Goal: Information Seeking & Learning: Learn about a topic

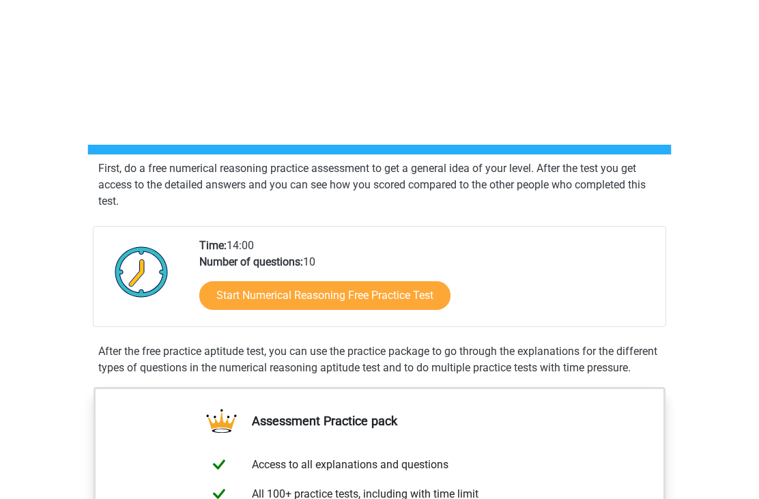
scroll to position [87, 0]
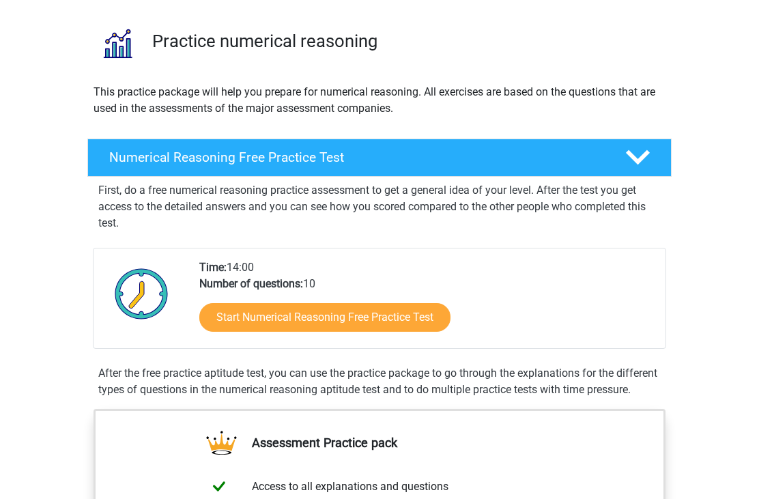
click at [373, 324] on link "Start Numerical Reasoning Free Practice Test" at bounding box center [324, 317] width 251 height 29
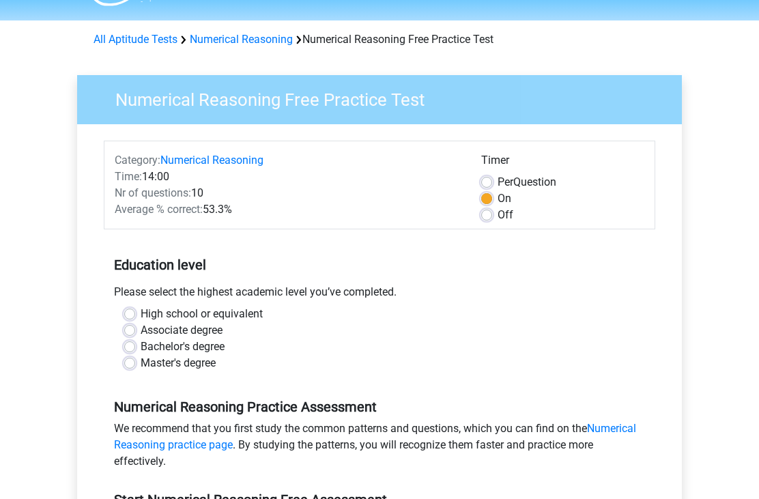
scroll to position [35, 0]
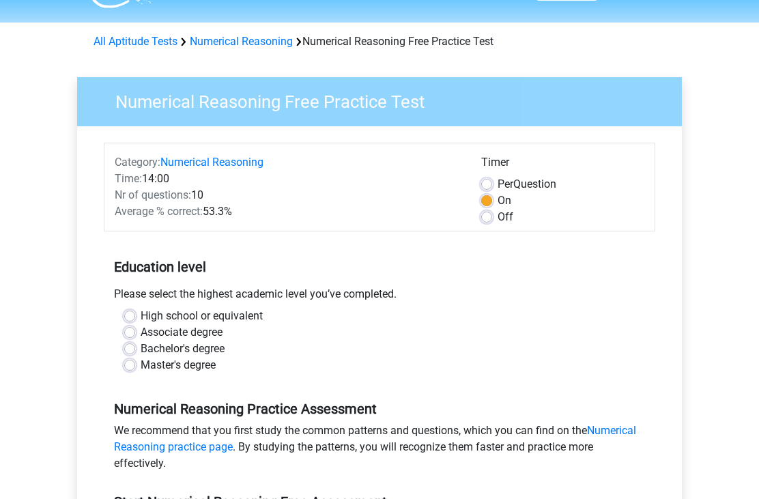
click at [235, 347] on div "Bachelor's degree" at bounding box center [379, 349] width 511 height 16
click at [210, 343] on label "Bachelor's degree" at bounding box center [183, 349] width 84 height 16
click at [135, 343] on input "Bachelor's degree" at bounding box center [129, 348] width 11 height 14
radio input "true"
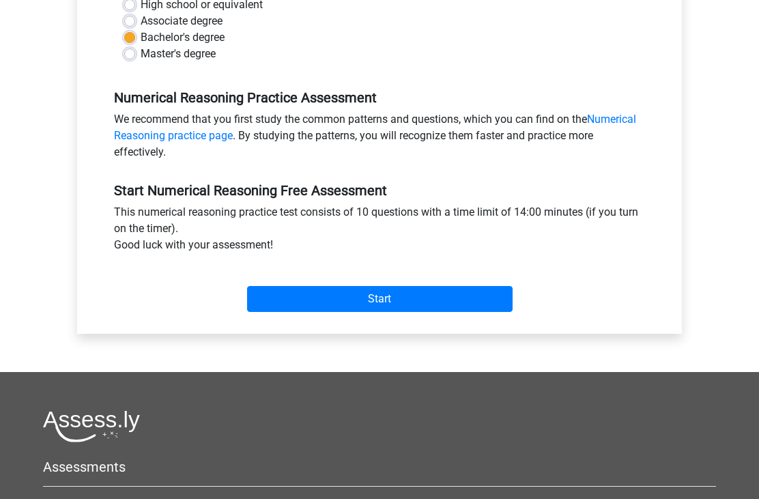
scroll to position [341, 0]
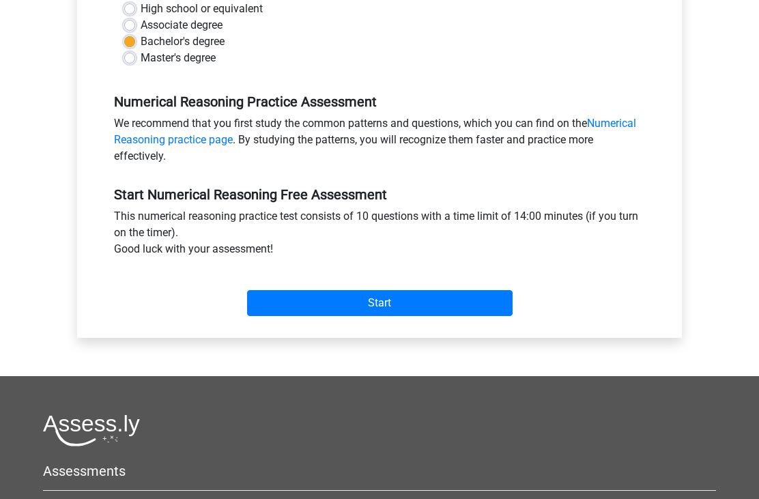
click at [429, 304] on input "Start" at bounding box center [380, 304] width 266 height 26
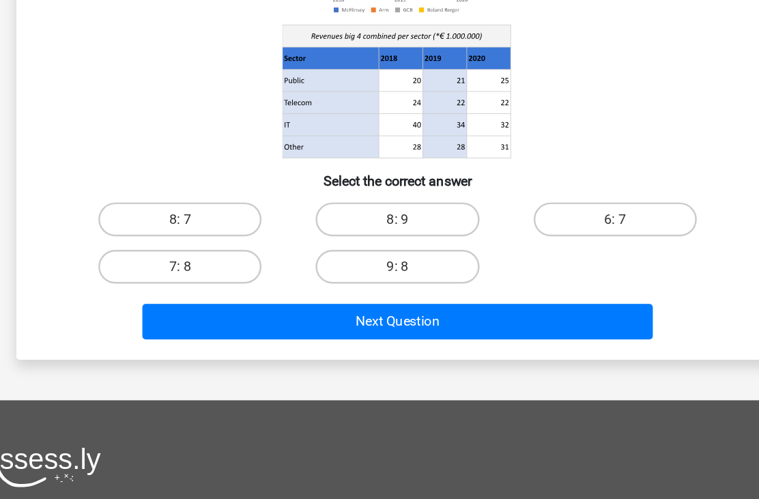
scroll to position [164, 0]
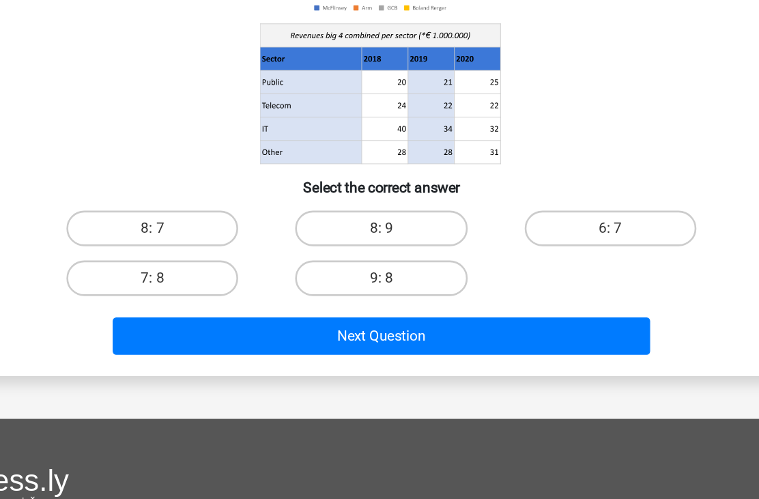
click at [138, 260] on label "7: 8" at bounding box center [204, 273] width 132 height 27
click at [204, 274] on input "7: 8" at bounding box center [208, 278] width 9 height 9
radio input "true"
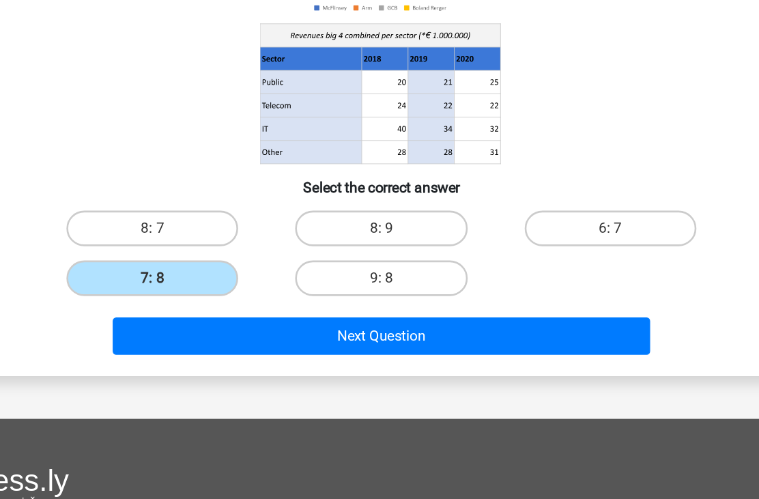
click at [138, 260] on label "7: 8" at bounding box center [204, 273] width 132 height 27
click at [204, 274] on input "7: 8" at bounding box center [208, 278] width 9 height 9
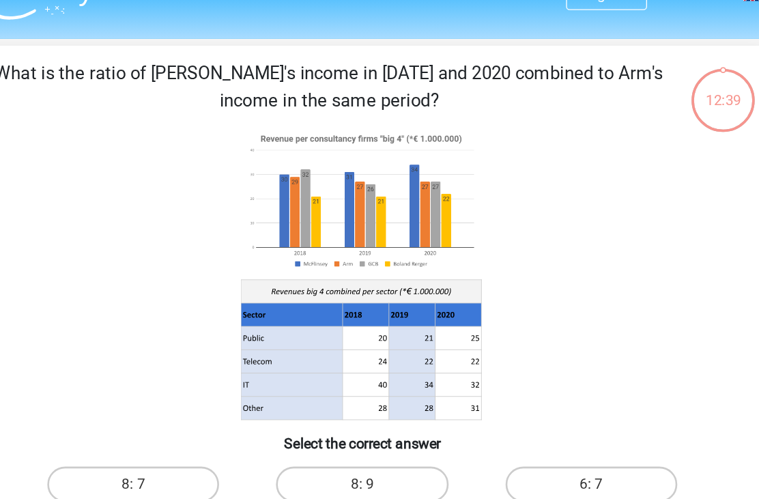
scroll to position [28, 0]
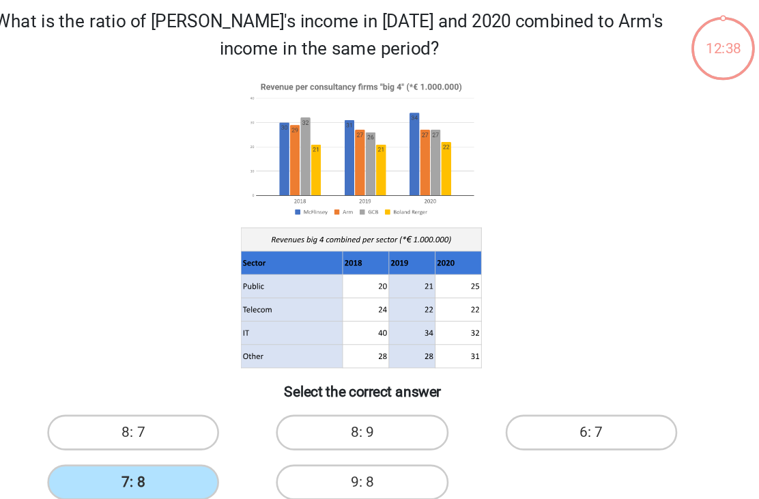
click at [138, 358] on label "8: 7" at bounding box center [204, 371] width 132 height 27
click at [204, 371] on input "8: 7" at bounding box center [208, 375] width 9 height 9
radio input "true"
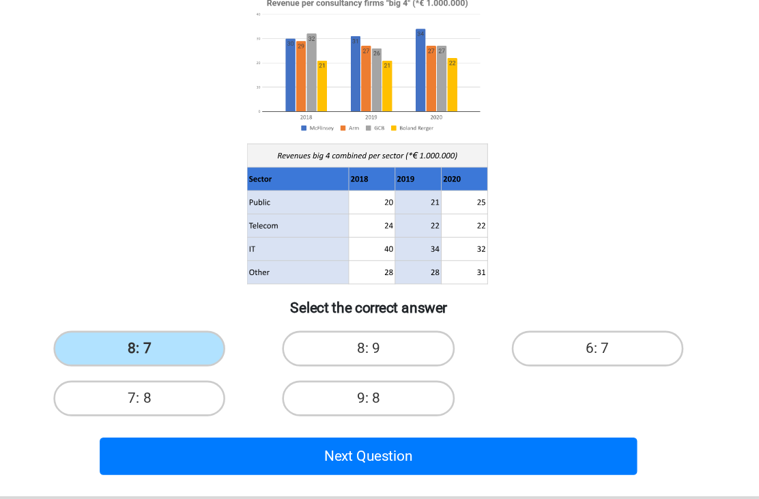
click at [298, 419] on button "Next Question" at bounding box center [379, 433] width 413 height 29
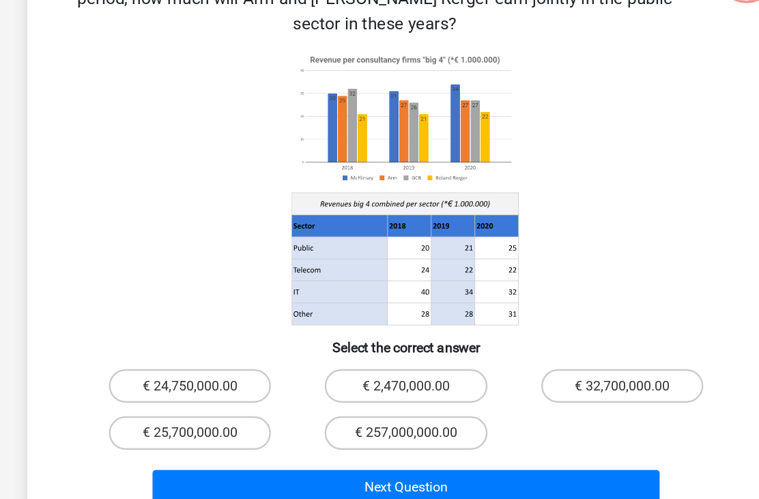
scroll to position [104, 0]
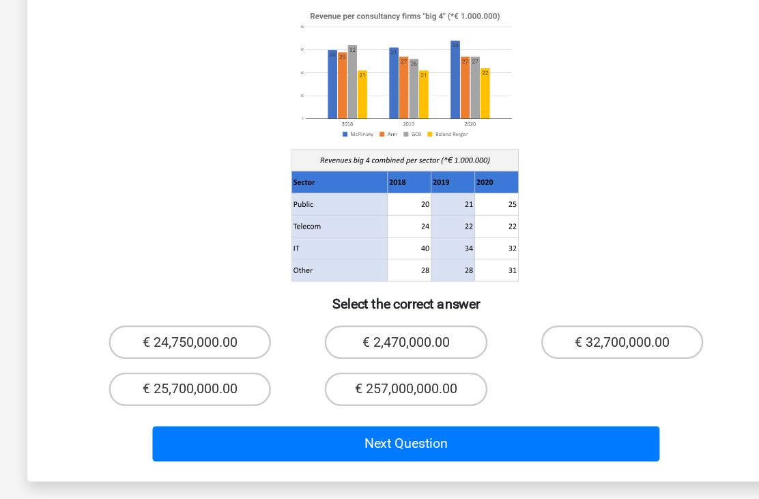
click at [401, 404] on button "Next Question" at bounding box center [379, 418] width 413 height 29
click at [208, 322] on label "€ 24,750,000.00" at bounding box center [204, 335] width 132 height 27
click at [208, 336] on input "€ 24,750,000.00" at bounding box center [208, 340] width 9 height 9
radio input "true"
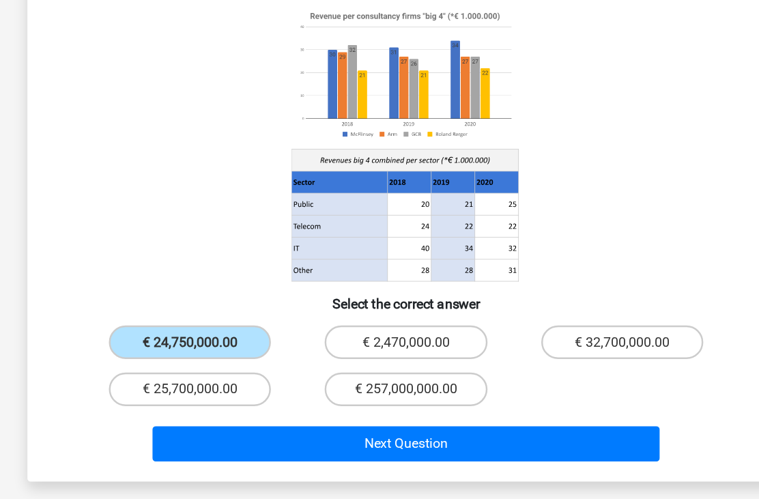
click at [391, 404] on button "Next Question" at bounding box center [379, 418] width 413 height 29
click at [386, 404] on button "Next Question" at bounding box center [379, 418] width 413 height 29
click at [334, 404] on button "Next Question" at bounding box center [379, 418] width 413 height 29
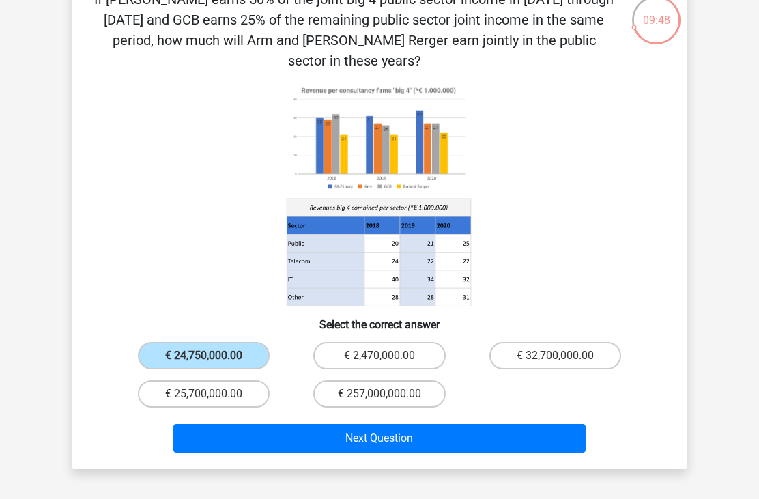
scroll to position [84, 0]
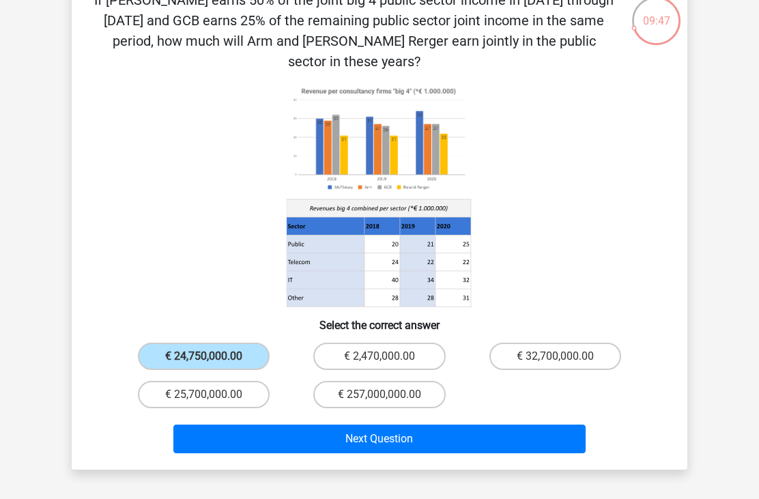
click at [389, 425] on button "Next Question" at bounding box center [379, 439] width 413 height 29
click at [224, 381] on label "€ 25,700,000.00" at bounding box center [204, 394] width 132 height 27
click at [213, 395] on input "€ 25,700,000.00" at bounding box center [208, 399] width 9 height 9
radio input "true"
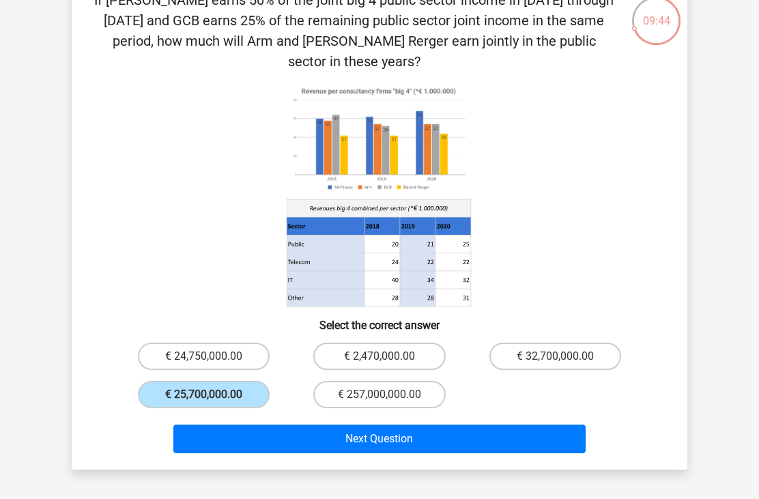
click at [391, 425] on button "Next Question" at bounding box center [379, 439] width 413 height 29
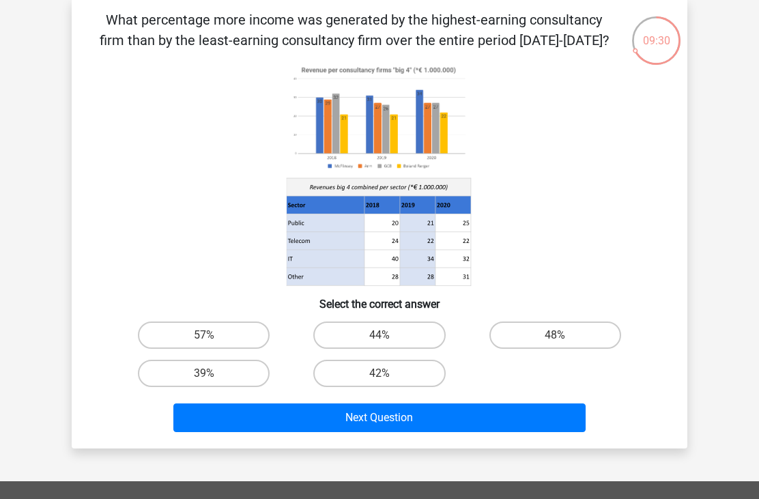
scroll to position [64, 0]
click at [575, 332] on label "48%" at bounding box center [556, 335] width 132 height 27
click at [564, 335] on input "48%" at bounding box center [559, 339] width 9 height 9
radio input "true"
click at [486, 407] on button "Next Question" at bounding box center [379, 418] width 413 height 29
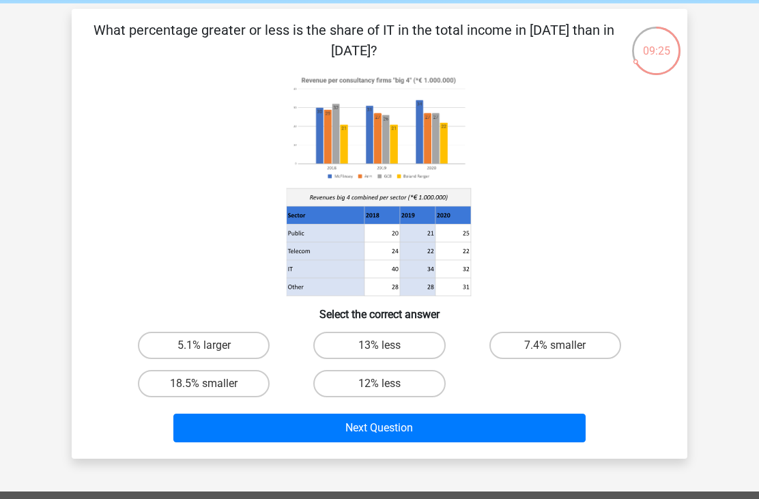
scroll to position [54, 0]
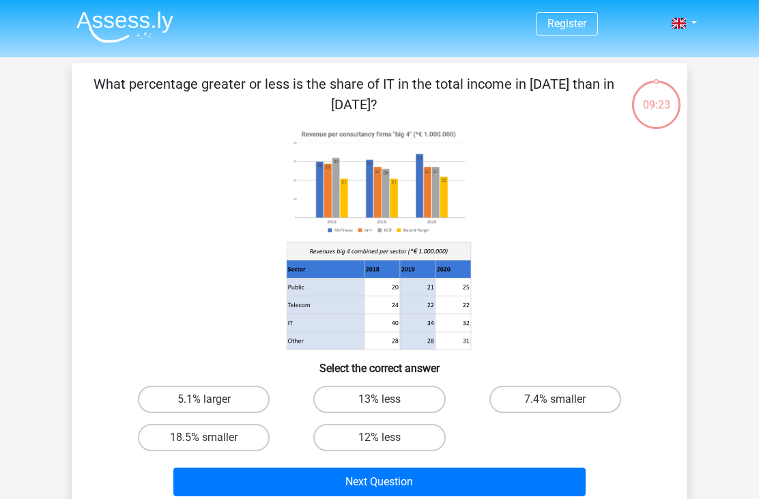
scroll to position [54, 0]
